Goal: Use online tool/utility: Utilize a website feature to perform a specific function

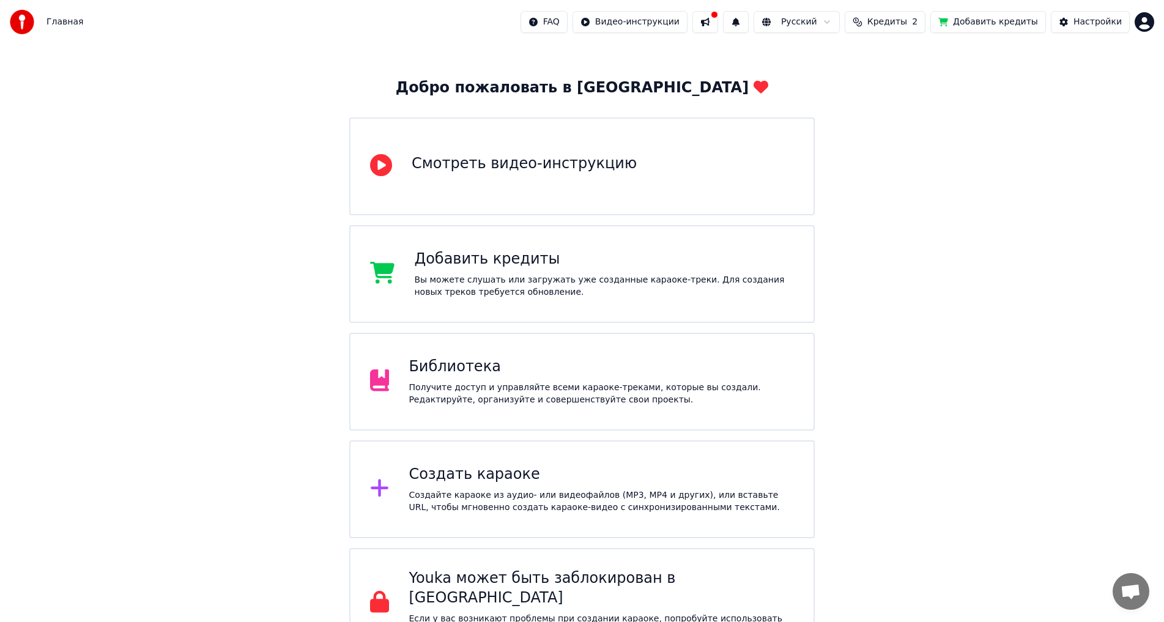
scroll to position [61, 0]
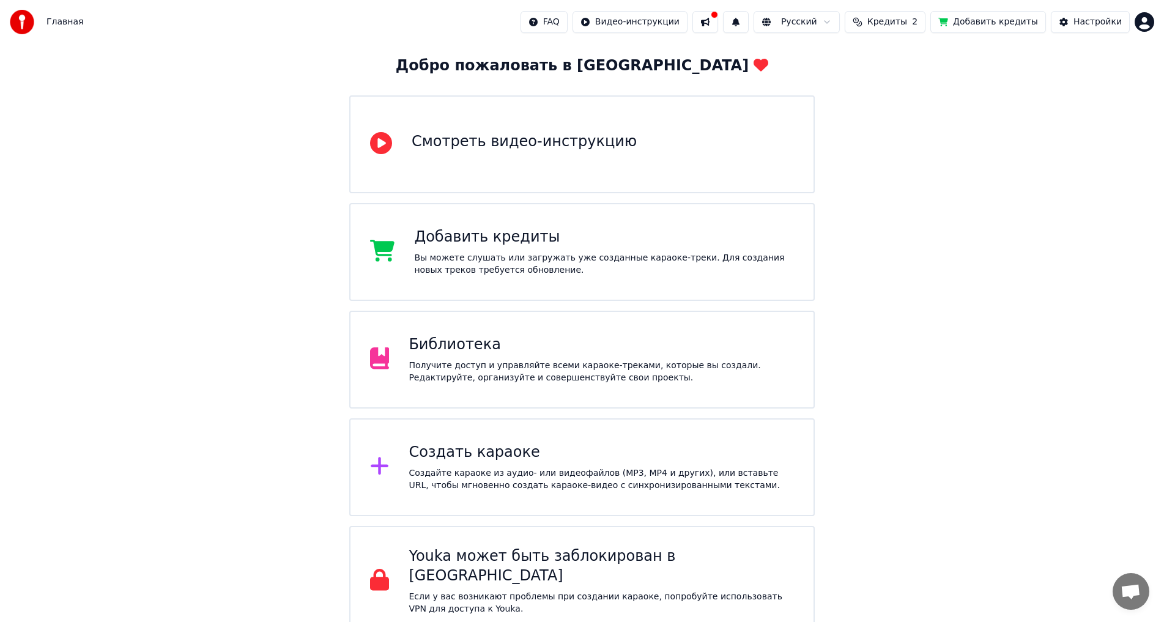
click at [558, 349] on div "Библиотека" at bounding box center [600, 345] width 385 height 20
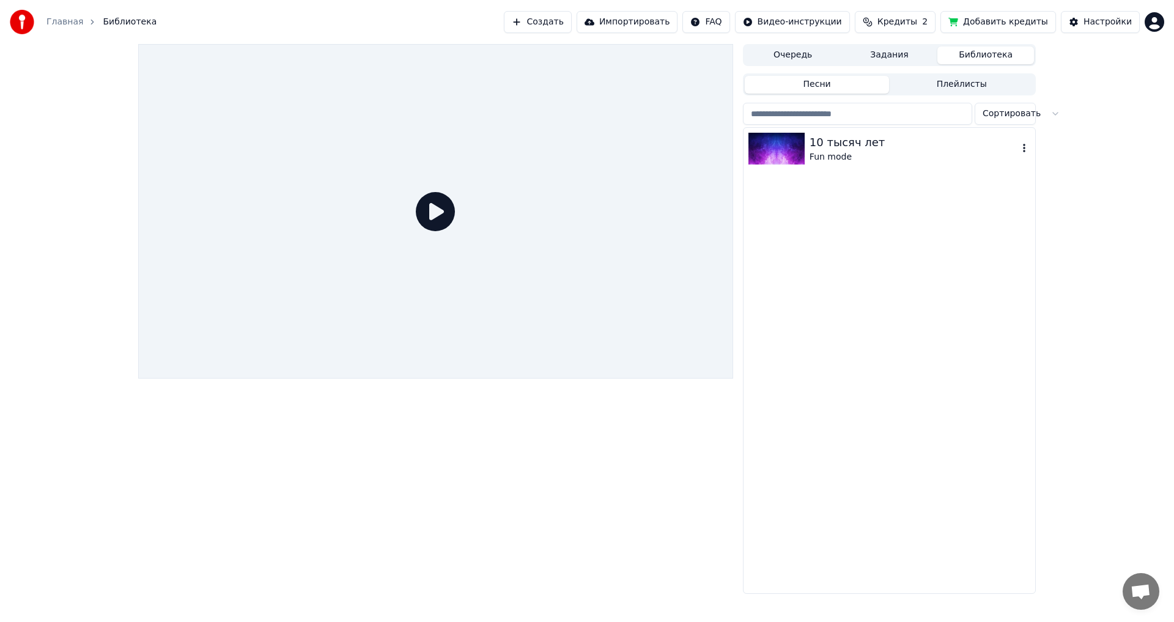
click at [873, 142] on div "10 тысяч лет" at bounding box center [914, 142] width 209 height 17
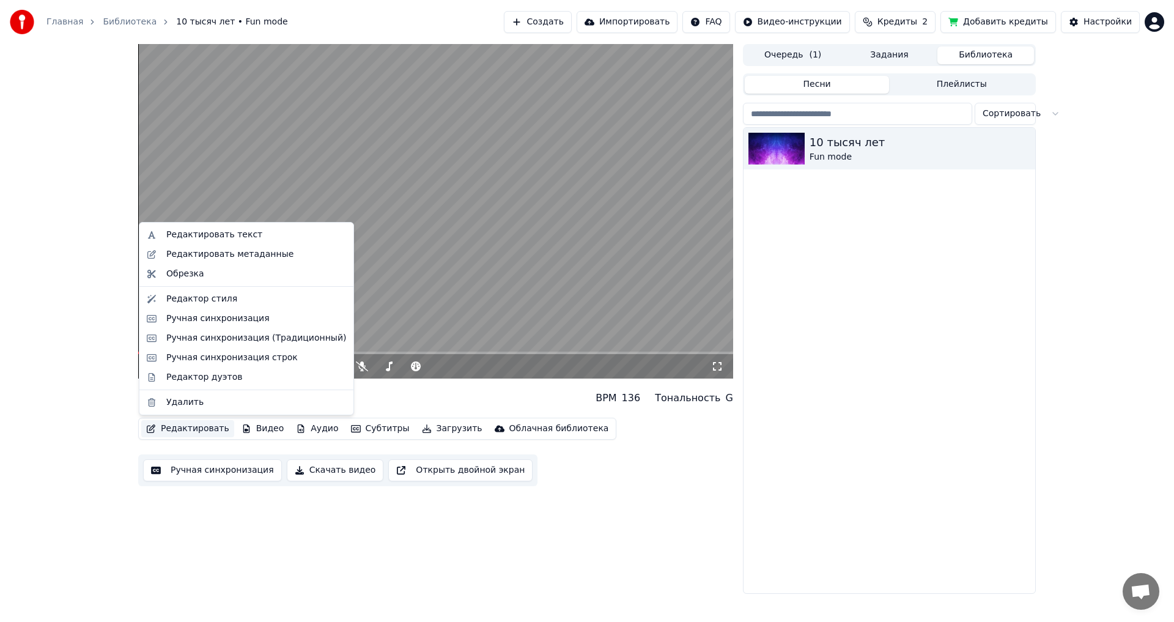
click at [195, 426] on button "Редактировать" at bounding box center [187, 428] width 93 height 17
click at [72, 281] on div "10 тысяч лет Fun mode BPM 136 Тональность G Редактировать Видео Аудио Субтитры …" at bounding box center [587, 319] width 1174 height 550
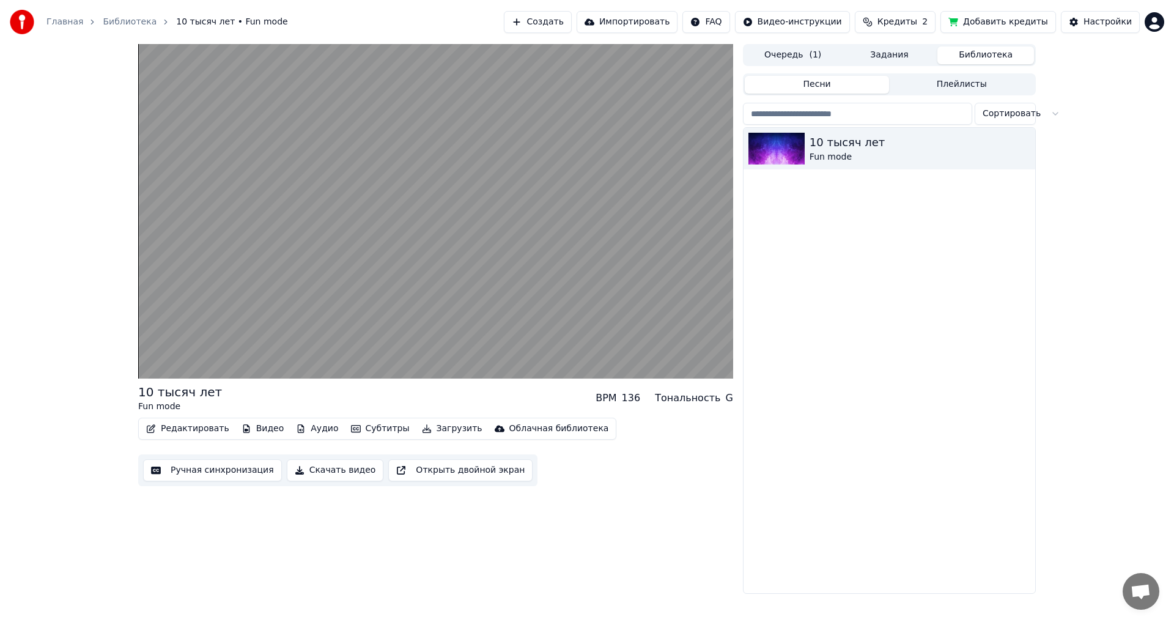
click at [207, 471] on button "Ручная синхронизация" at bounding box center [212, 470] width 139 height 22
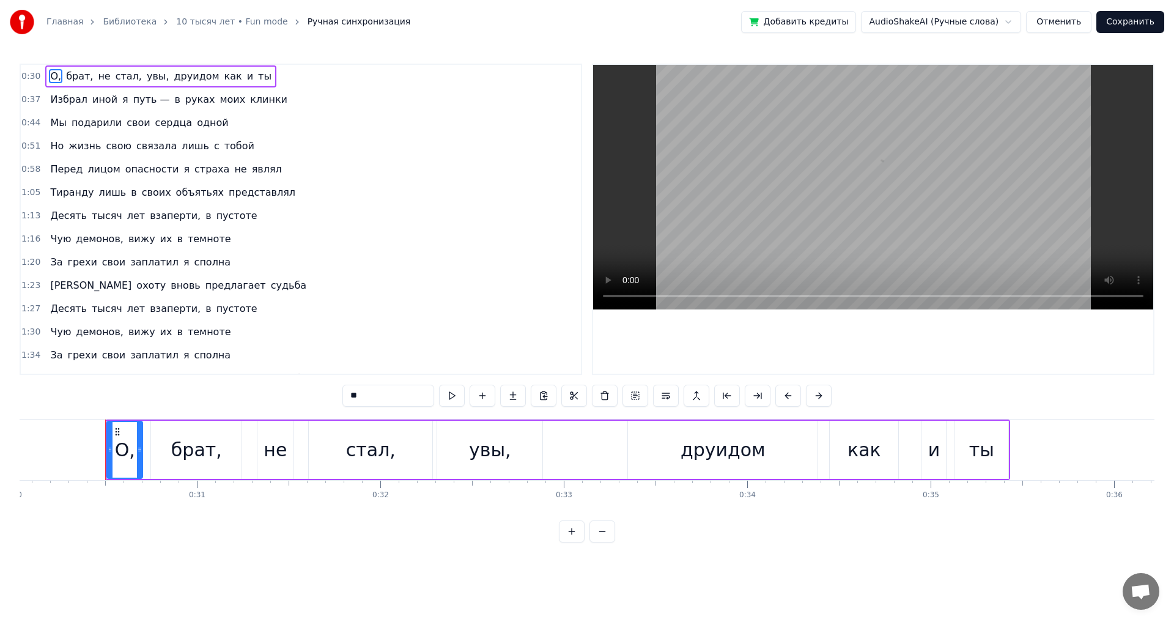
scroll to position [0, 5534]
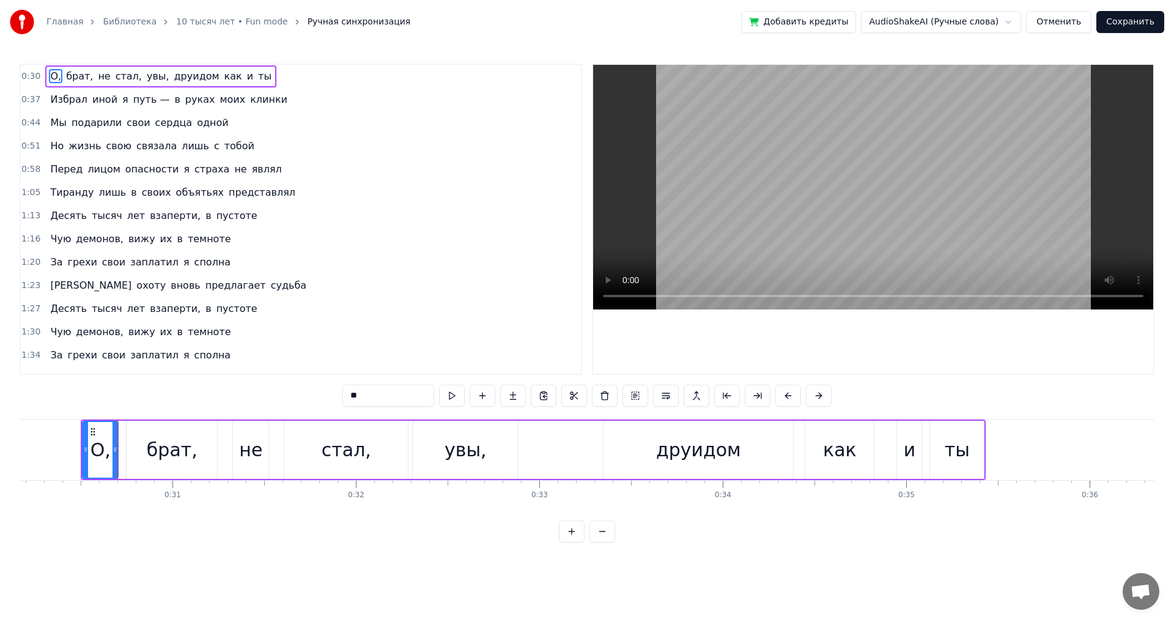
click at [174, 445] on div "брат," at bounding box center [172, 450] width 51 height 28
click at [249, 430] on div "не" at bounding box center [250, 450] width 35 height 58
type input "**"
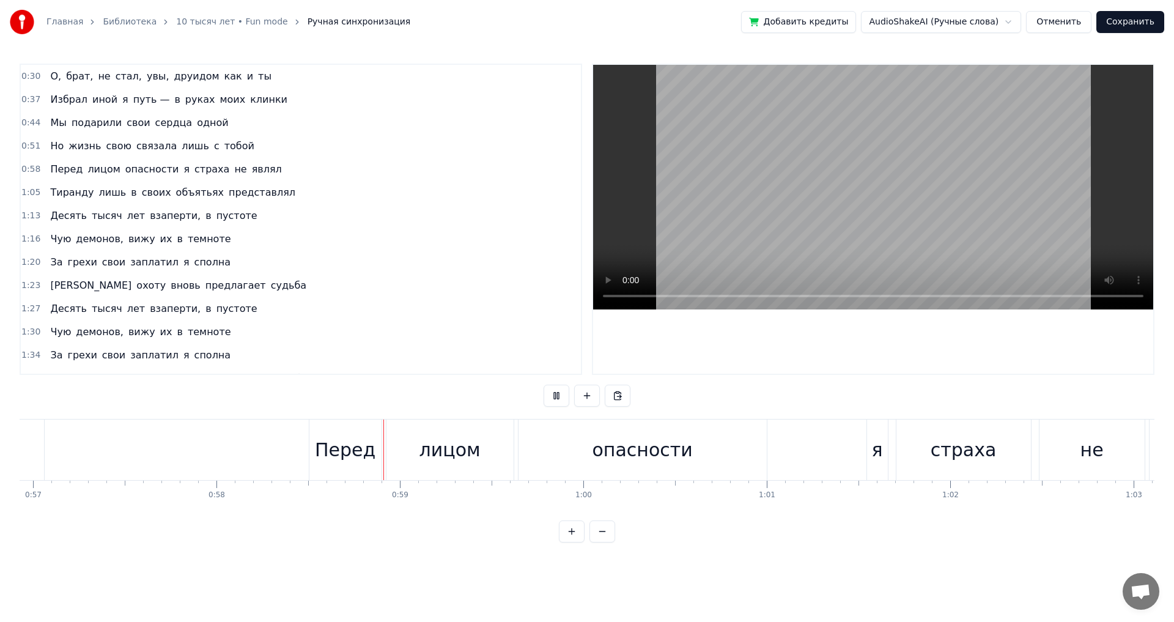
scroll to position [0, 10655]
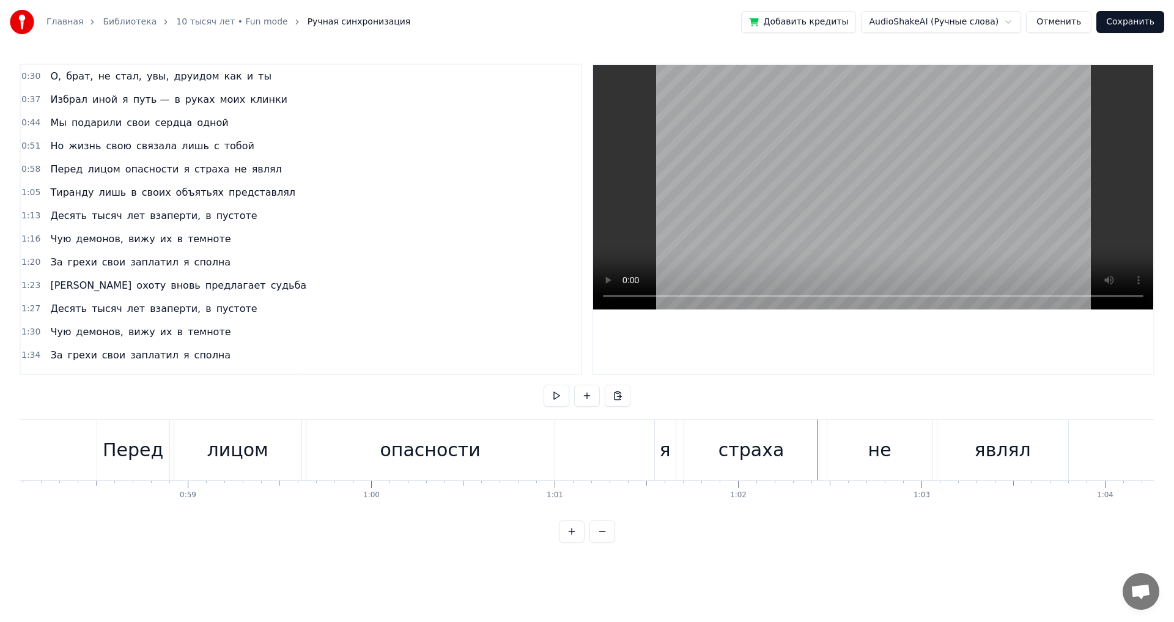
click at [663, 459] on div "я" at bounding box center [665, 450] width 11 height 28
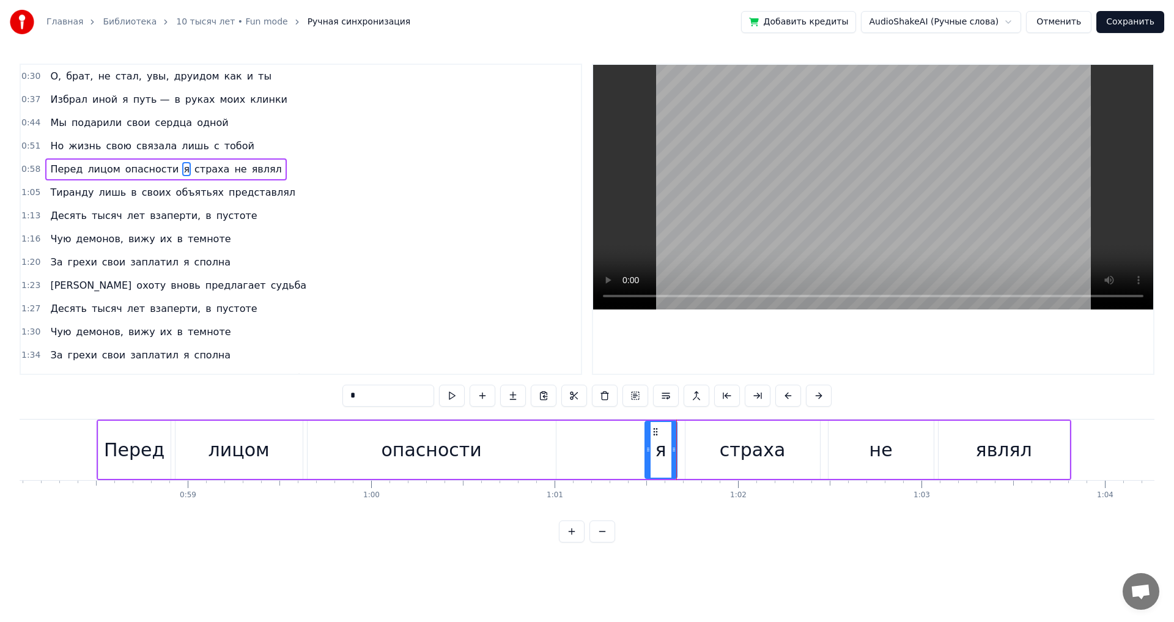
drag, startPoint x: 657, startPoint y: 446, endPoint x: 645, endPoint y: 446, distance: 11.6
click at [646, 446] on icon at bounding box center [648, 450] width 5 height 10
drag, startPoint x: 648, startPoint y: 445, endPoint x: 640, endPoint y: 446, distance: 8.6
click at [640, 446] on icon at bounding box center [639, 450] width 5 height 10
click at [725, 449] on div "страха" at bounding box center [753, 450] width 66 height 28
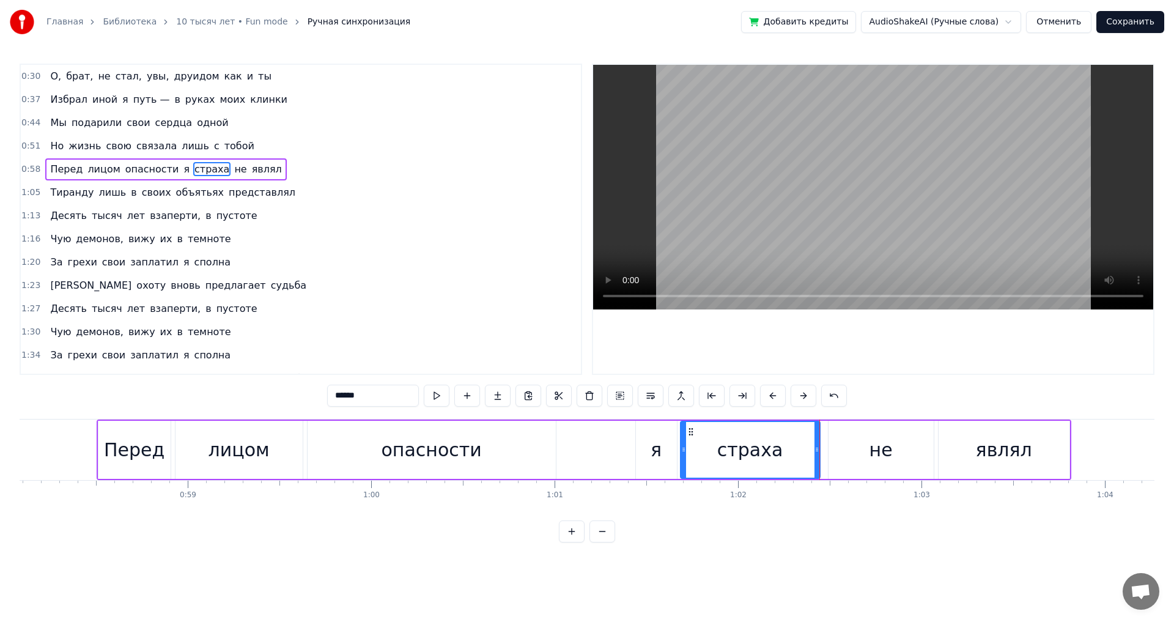
click at [683, 451] on icon at bounding box center [683, 450] width 5 height 10
click at [840, 444] on div "не" at bounding box center [881, 450] width 105 height 58
type input "**"
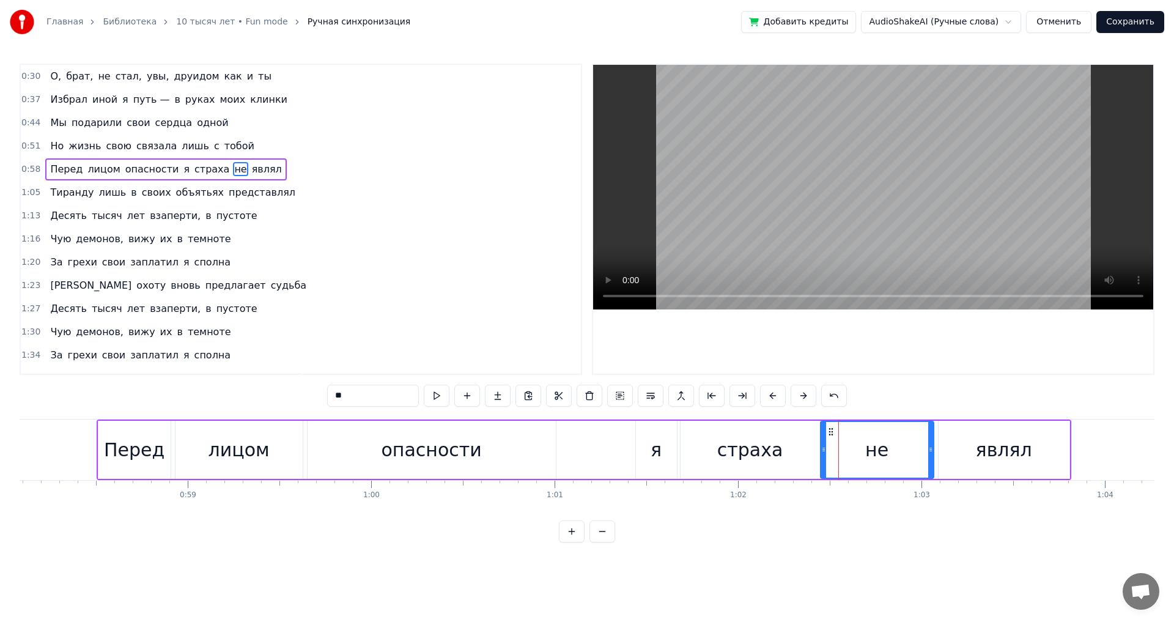
drag, startPoint x: 831, startPoint y: 446, endPoint x: 823, endPoint y: 448, distance: 8.0
click at [823, 448] on icon at bounding box center [823, 450] width 5 height 10
click at [585, 456] on div "Перед лицом опасности я страха не являл" at bounding box center [584, 449] width 975 height 61
click at [1119, 405] on div "0:30 О, брат, не стал, увы, [PERSON_NAME] как и ты 0:37 Избрал иной я путь — в …" at bounding box center [587, 303] width 1135 height 479
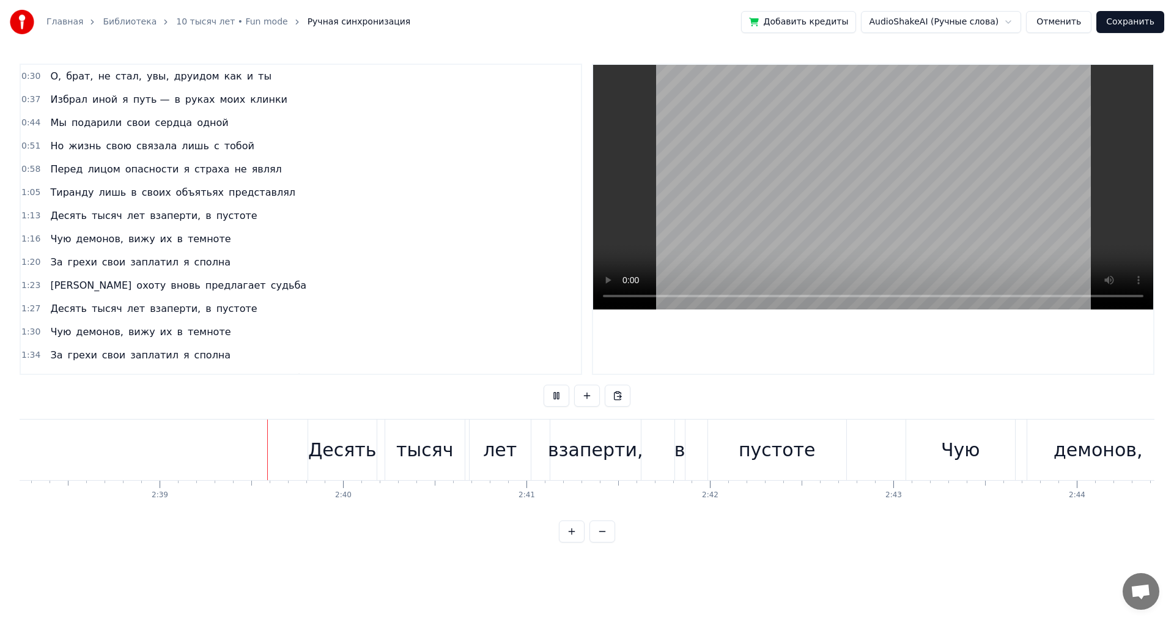
scroll to position [0, 29089]
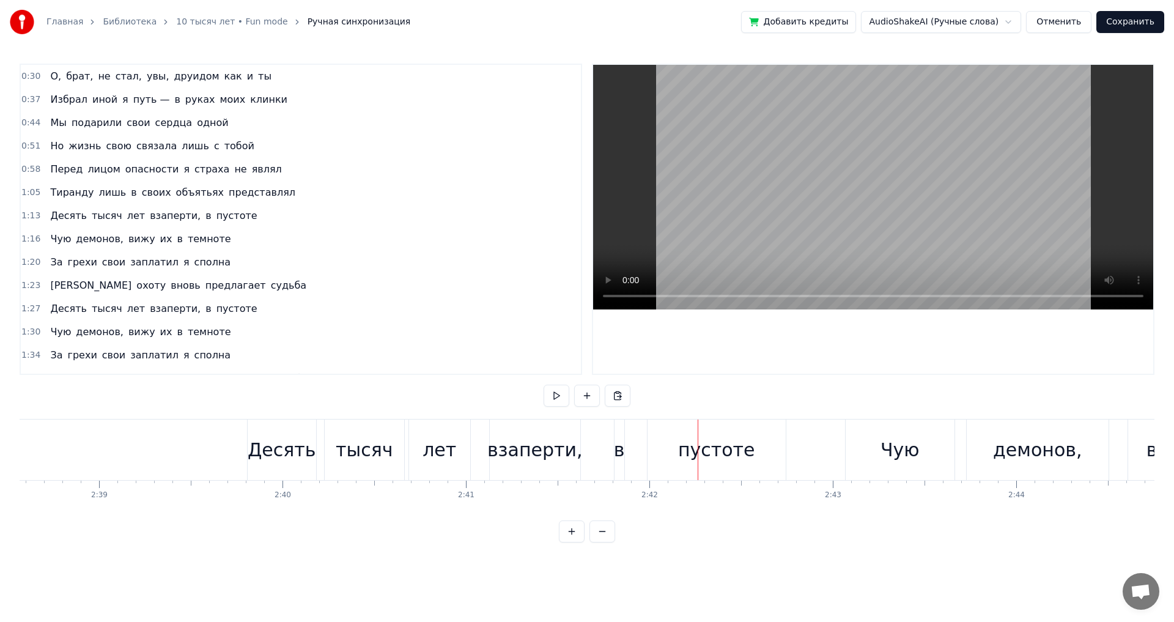
click at [290, 445] on div "Десять" at bounding box center [282, 450] width 68 height 28
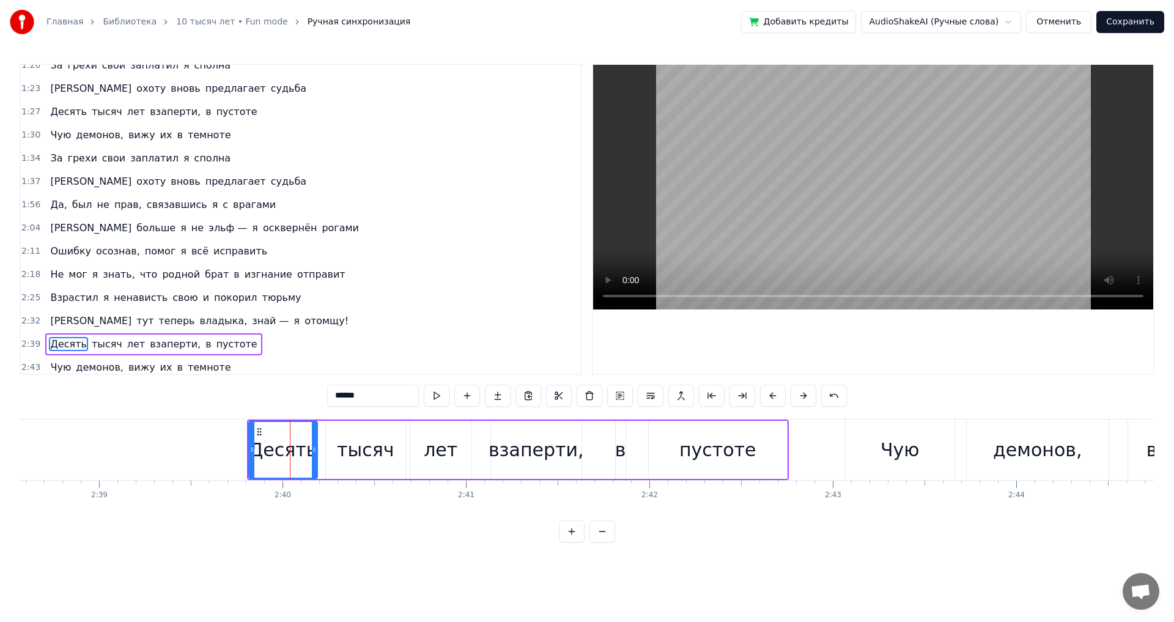
scroll to position [322, 0]
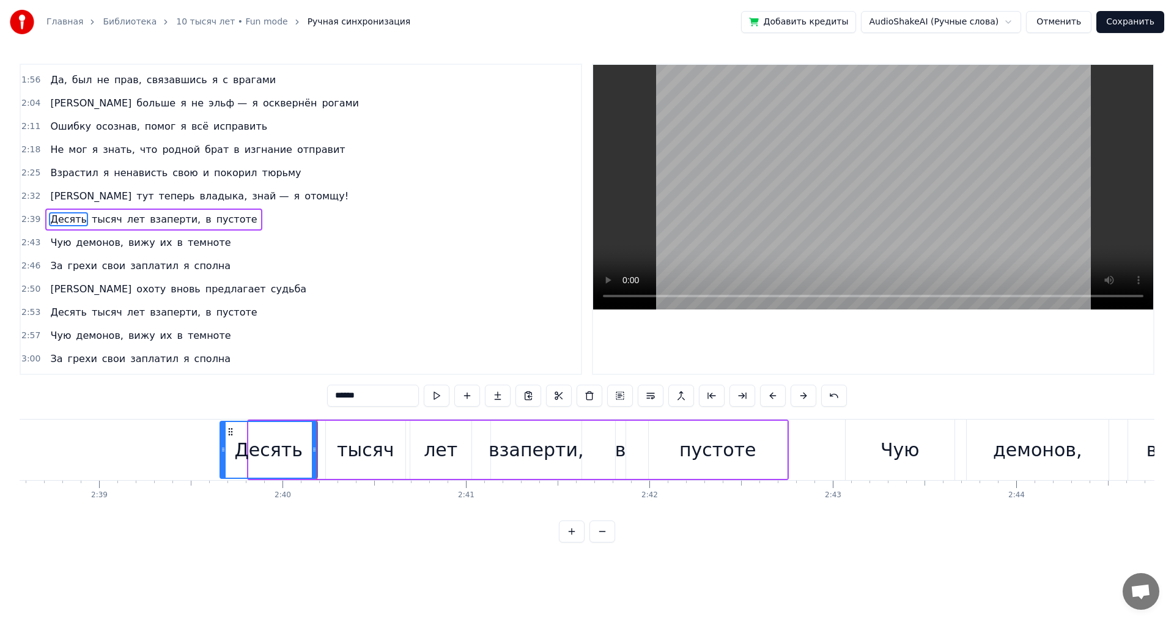
drag, startPoint x: 251, startPoint y: 440, endPoint x: 223, endPoint y: 443, distance: 28.9
click at [223, 443] on div at bounding box center [223, 450] width 5 height 56
drag, startPoint x: 327, startPoint y: 443, endPoint x: 319, endPoint y: 446, distance: 8.5
click at [319, 446] on div "Десять тысяч лет взаперти, в пустоте" at bounding box center [503, 449] width 571 height 61
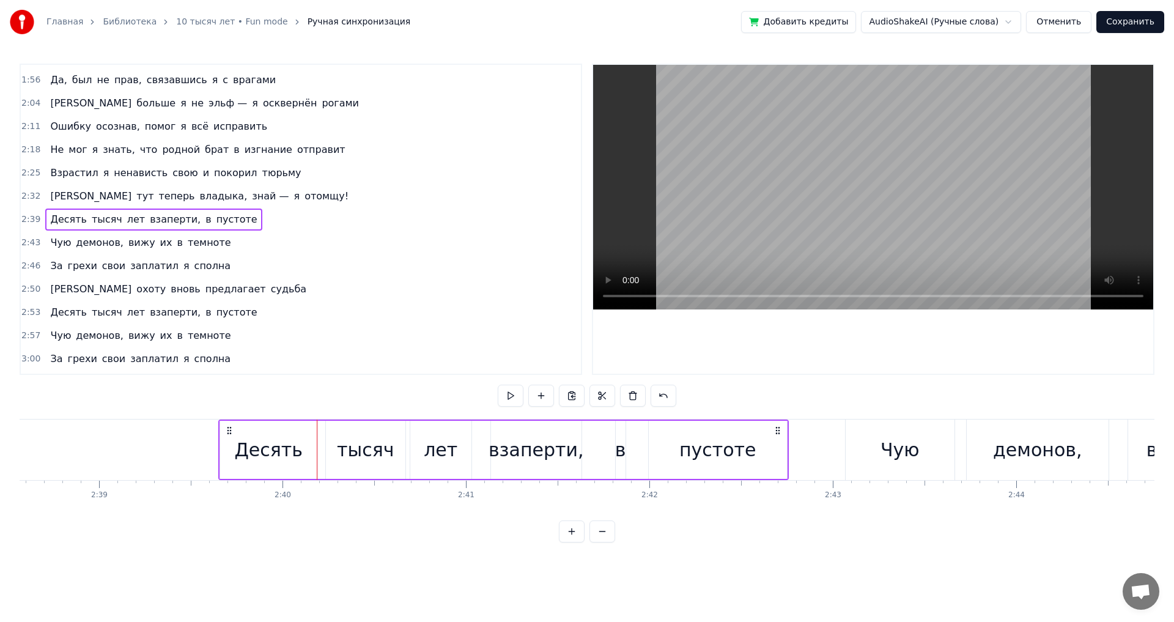
click at [325, 444] on div "Десять тысяч лет взаперти, в пустоте" at bounding box center [503, 449] width 571 height 61
click at [336, 445] on div "тысяч" at bounding box center [365, 450] width 79 height 58
drag, startPoint x: 324, startPoint y: 448, endPoint x: 318, endPoint y: 448, distance: 6.1
click at [318, 448] on div "Десять тысяч лет взаперти, в пустоте" at bounding box center [503, 449] width 571 height 61
click at [355, 448] on div "тысяч" at bounding box center [365, 450] width 57 height 28
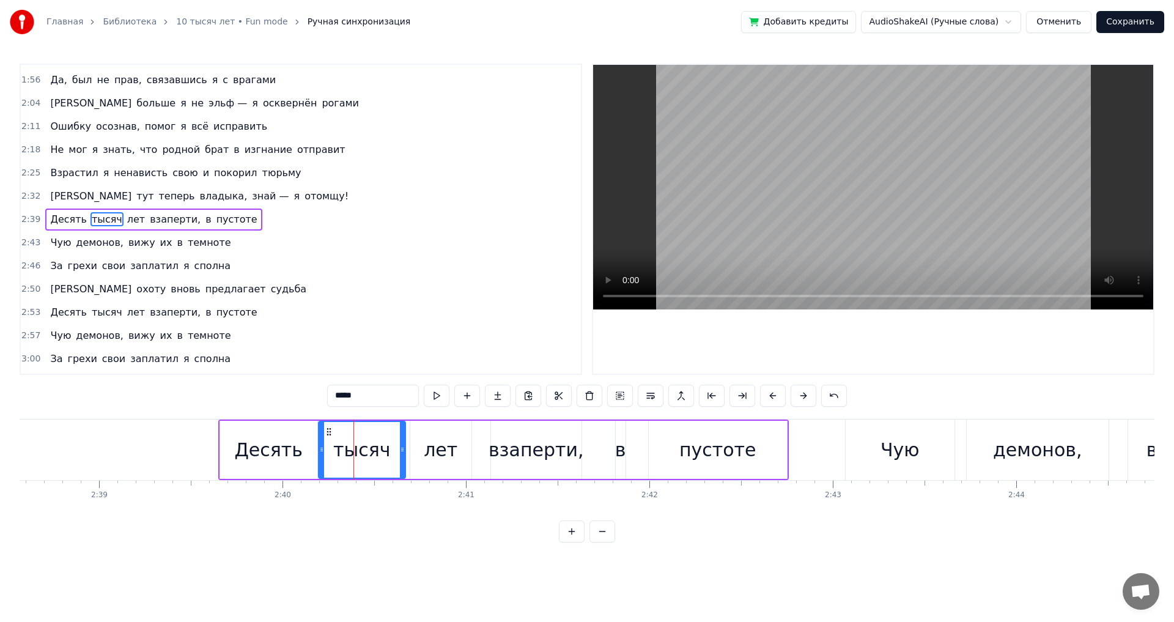
drag, startPoint x: 328, startPoint y: 449, endPoint x: 320, endPoint y: 449, distance: 7.3
click at [320, 449] on icon at bounding box center [321, 450] width 5 height 10
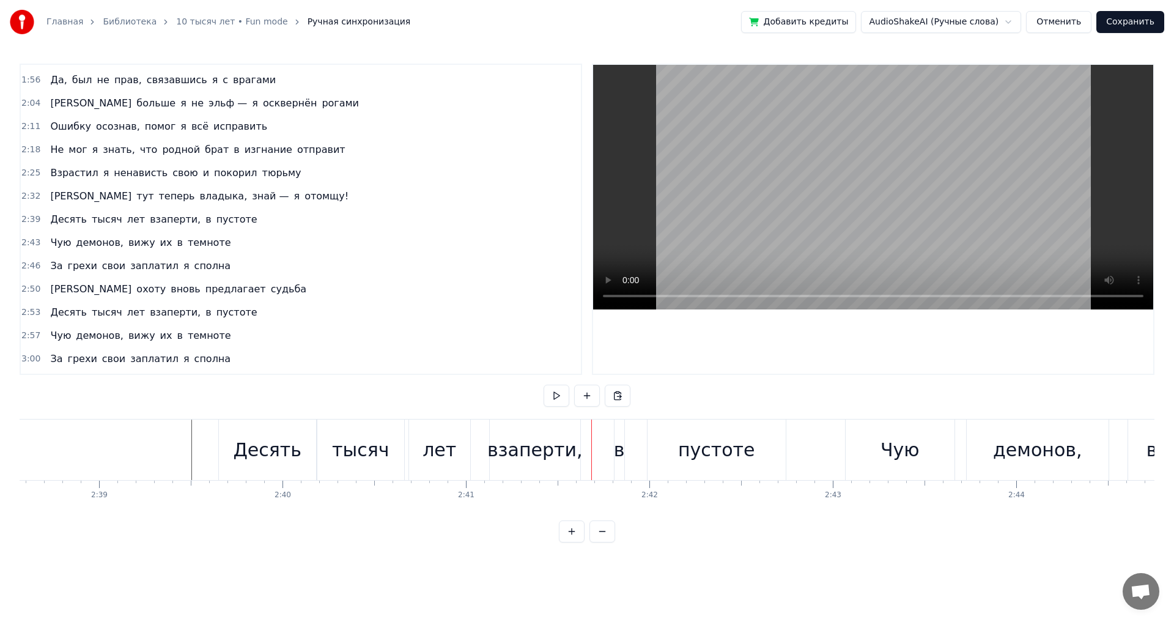
click at [446, 457] on div "лет" at bounding box center [440, 450] width 34 height 28
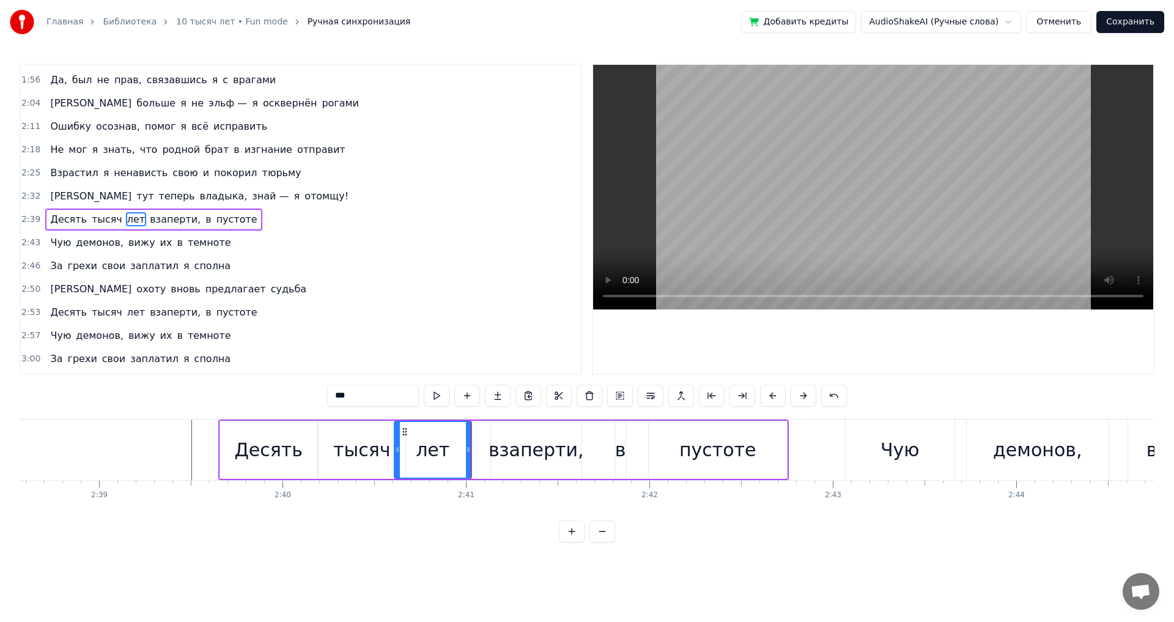
drag, startPoint x: 412, startPoint y: 446, endPoint x: 396, endPoint y: 447, distance: 15.9
click at [396, 447] on icon at bounding box center [397, 450] width 5 height 10
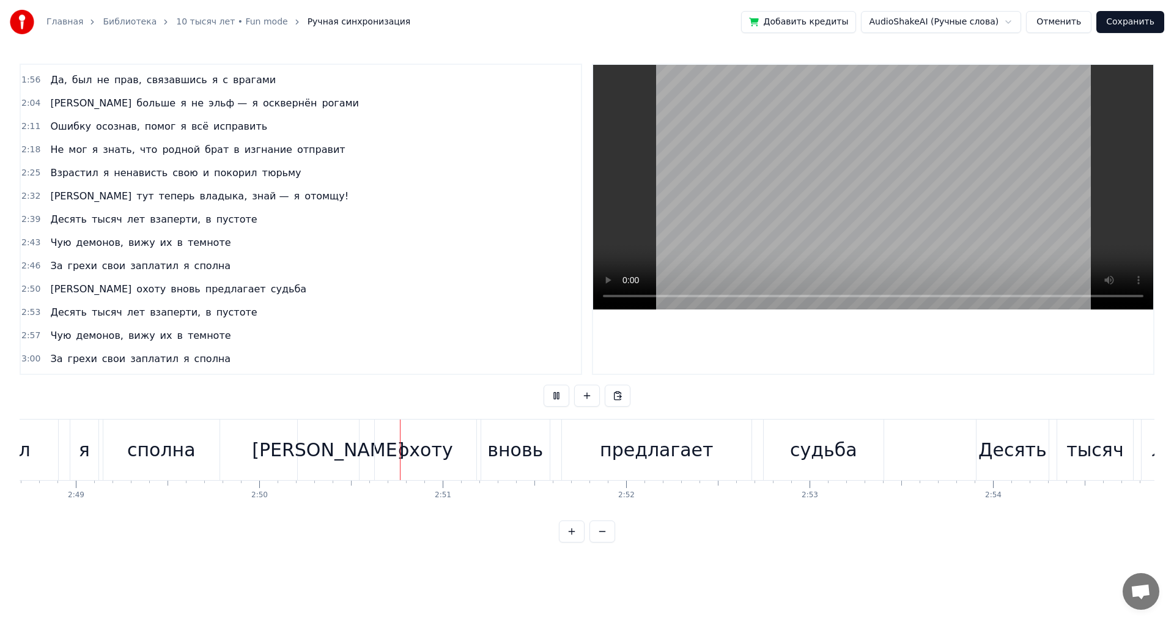
scroll to position [0, 31160]
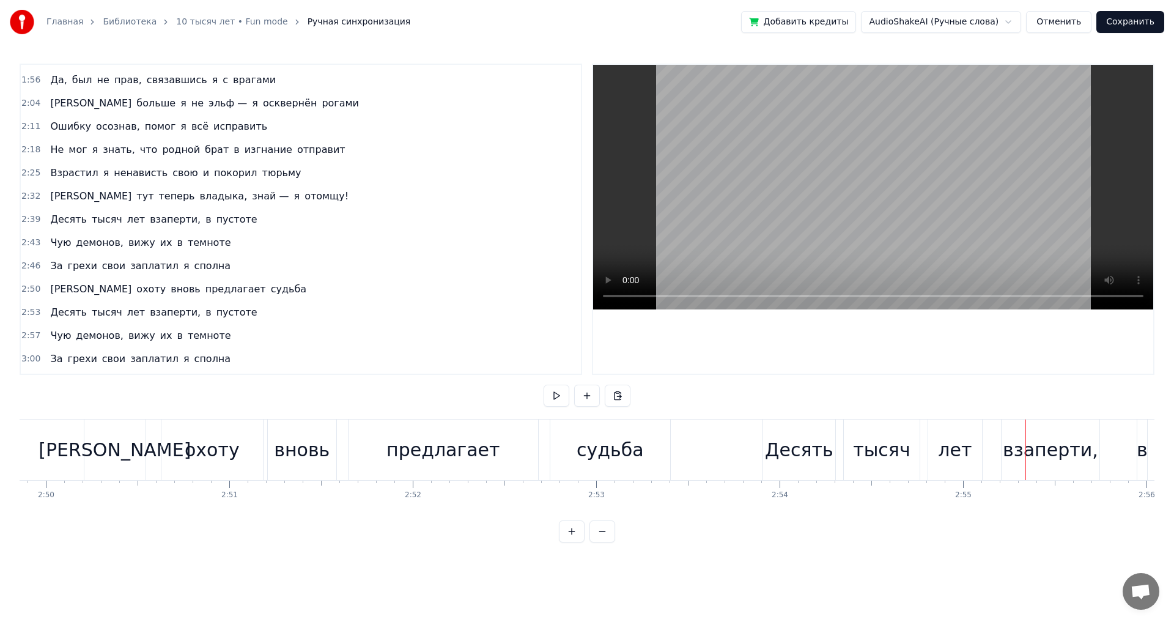
click at [785, 445] on div "Десять" at bounding box center [799, 450] width 68 height 28
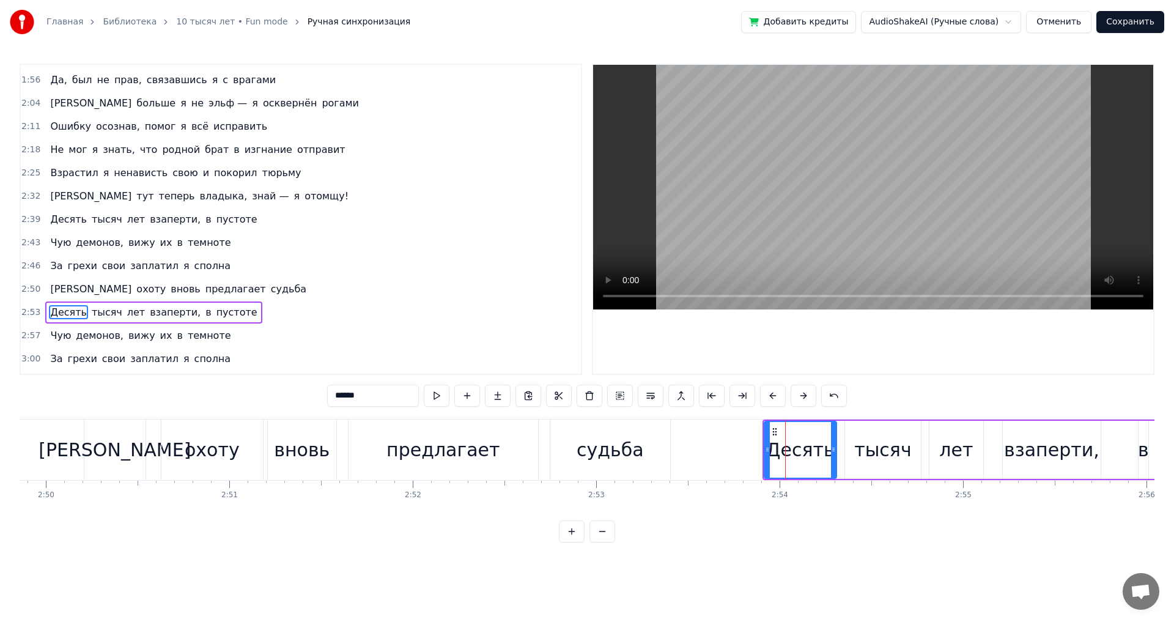
scroll to position [342, 0]
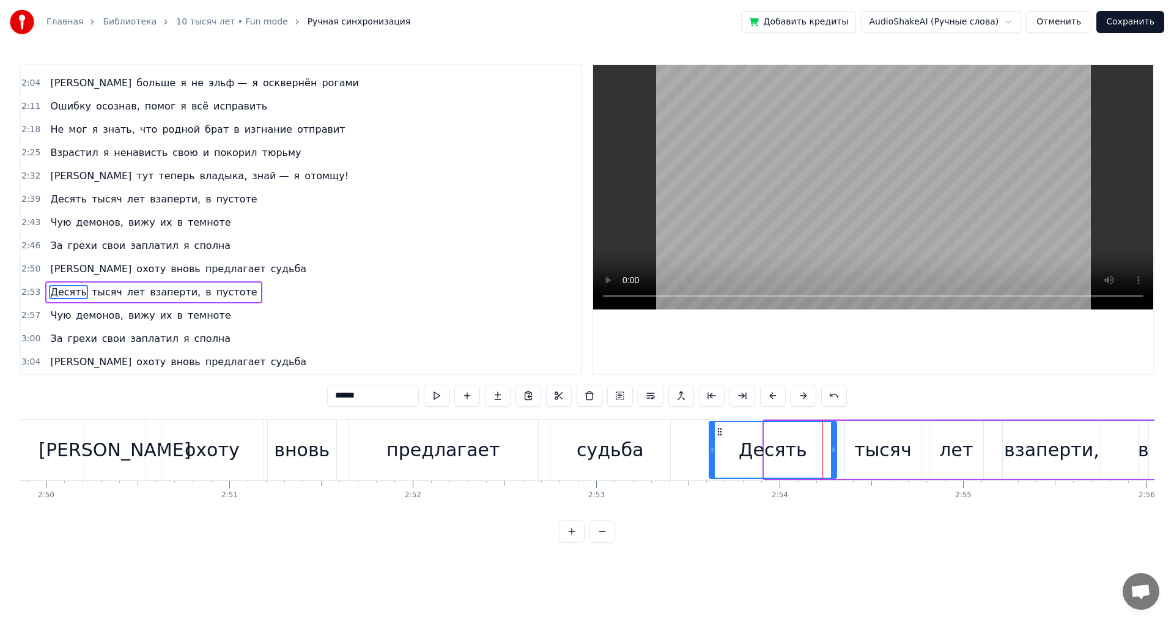
drag, startPoint x: 766, startPoint y: 443, endPoint x: 711, endPoint y: 445, distance: 55.1
click at [711, 445] on div at bounding box center [712, 450] width 5 height 56
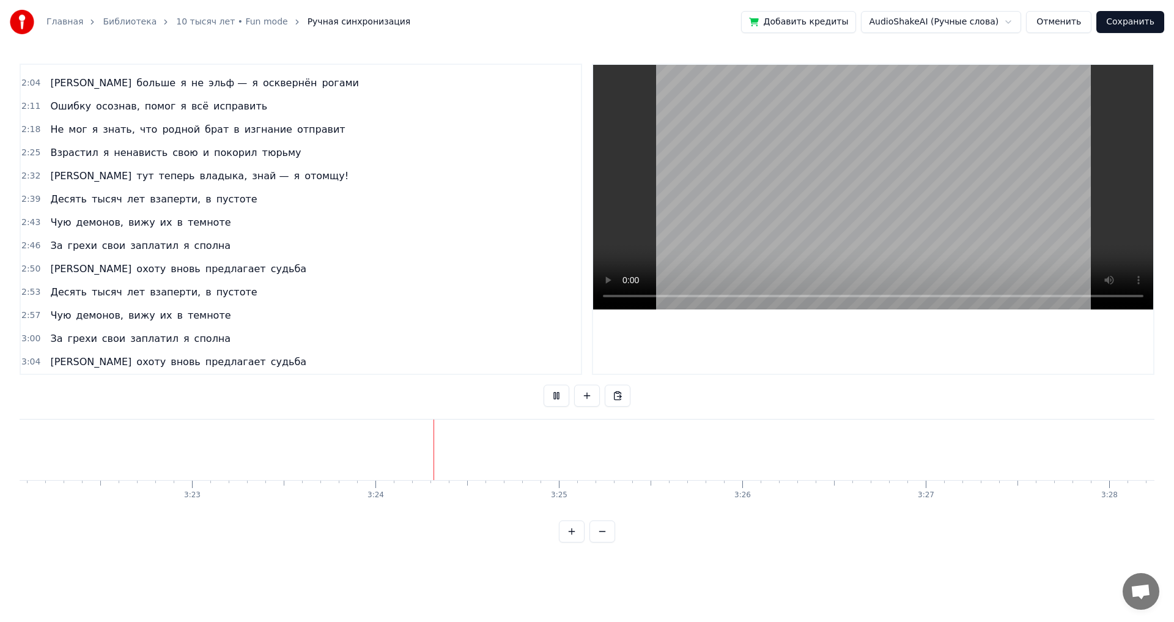
scroll to position [0, 37314]
click at [1142, 20] on button "Сохранить" at bounding box center [1130, 22] width 68 height 22
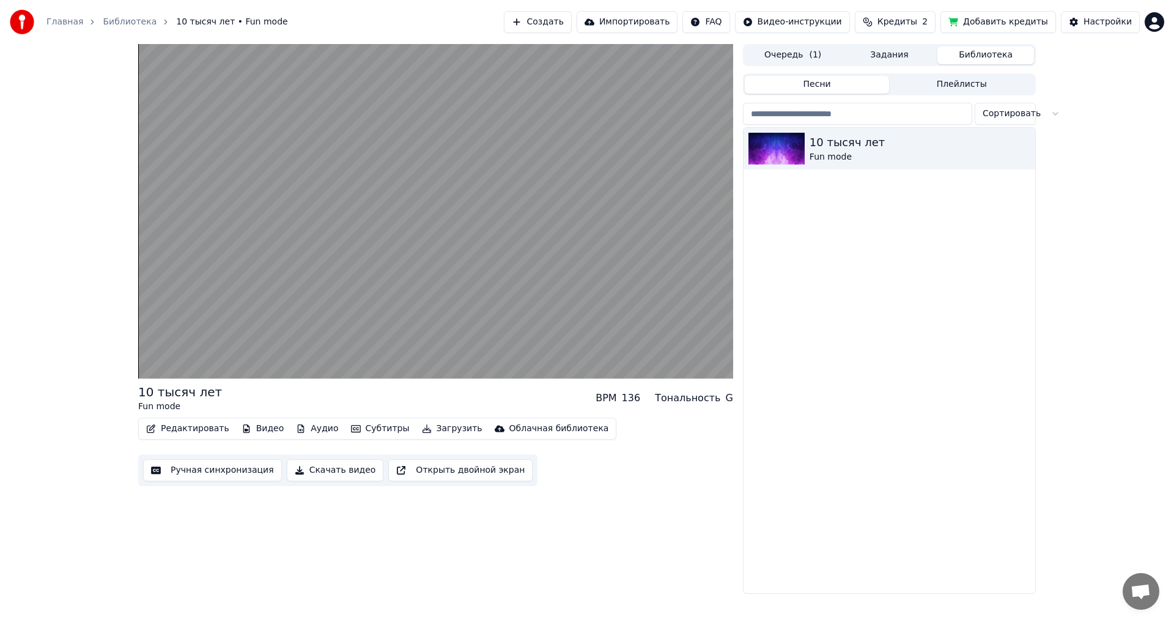
click at [327, 470] on button "Скачать видео" at bounding box center [335, 470] width 97 height 22
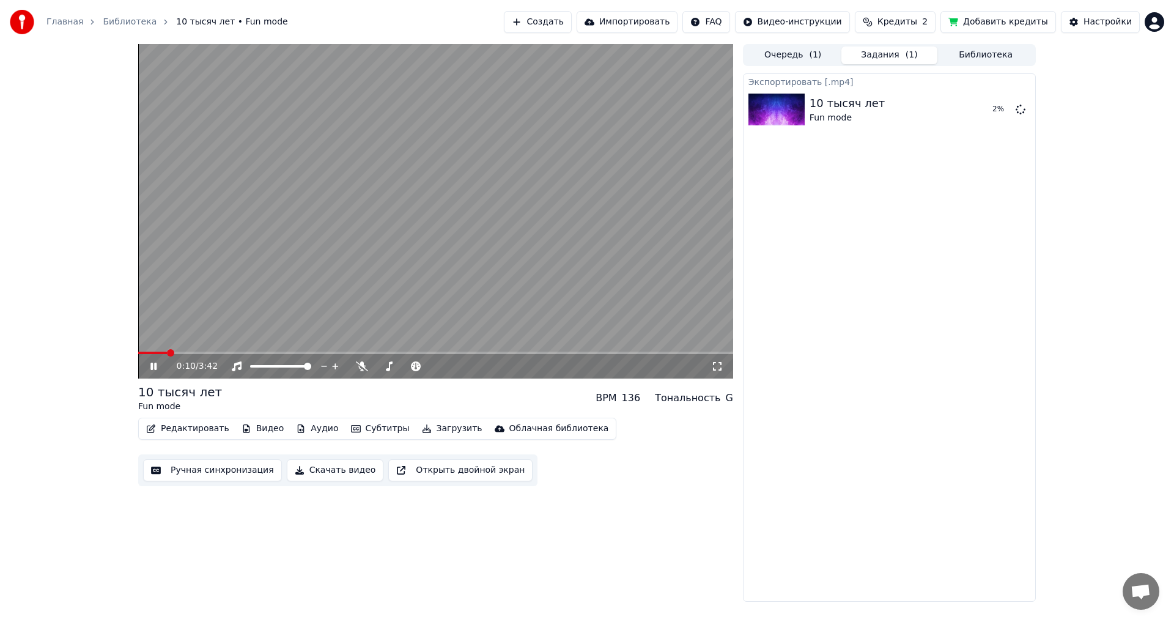
click at [153, 366] on icon at bounding box center [153, 366] width 6 height 7
